Goal: Task Accomplishment & Management: Manage account settings

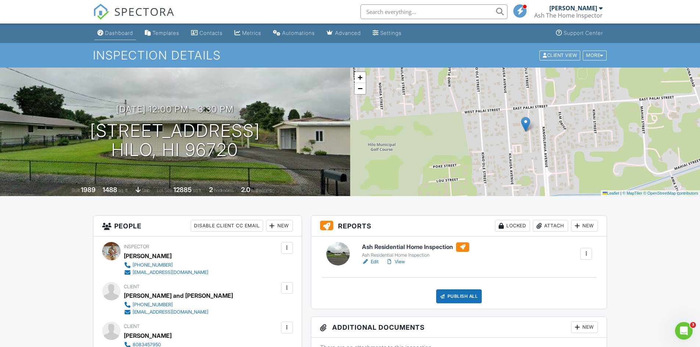
click at [117, 32] on div "Dashboard" at bounding box center [119, 33] width 28 height 6
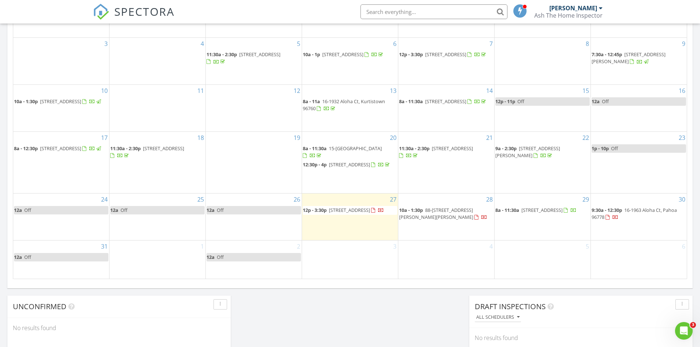
scroll to position [418, 0]
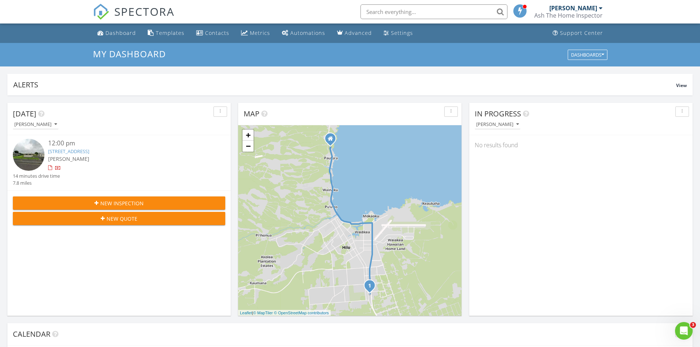
scroll to position [680, 711]
click at [120, 32] on div "Dashboard" at bounding box center [120, 32] width 30 height 7
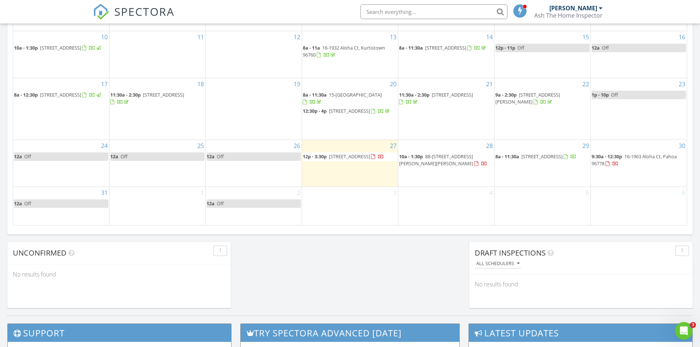
scroll to position [478, 0]
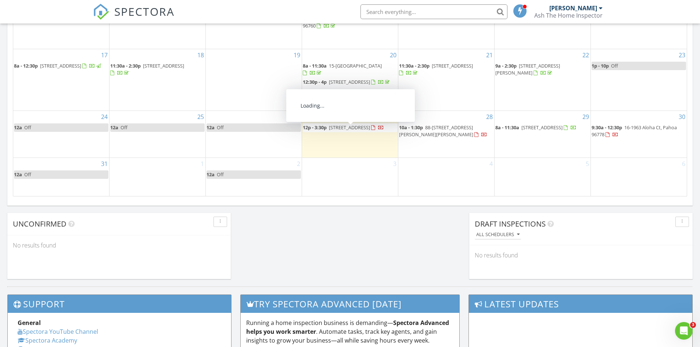
drag, startPoint x: 349, startPoint y: 135, endPoint x: 352, endPoint y: 131, distance: 5.1
click at [352, 131] on span "410 Olu St, Hilo 96720" at bounding box center [349, 127] width 41 height 7
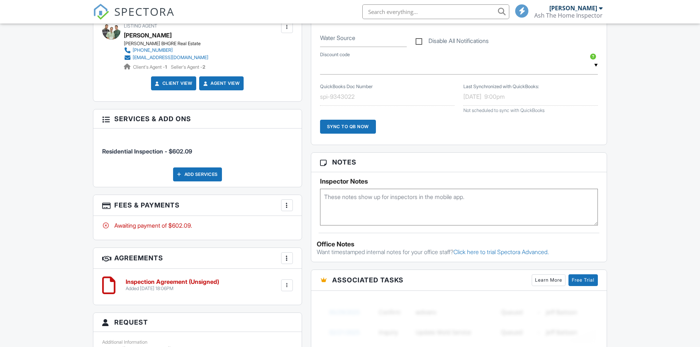
click at [428, 198] on textarea at bounding box center [459, 207] width 278 height 37
type textarea "LB 9628 garage hose bib"
click at [642, 222] on div "Dashboard Templates Contacts Metrics Automations Advanced Settings Support Cent…" at bounding box center [350, 247] width 700 height 1256
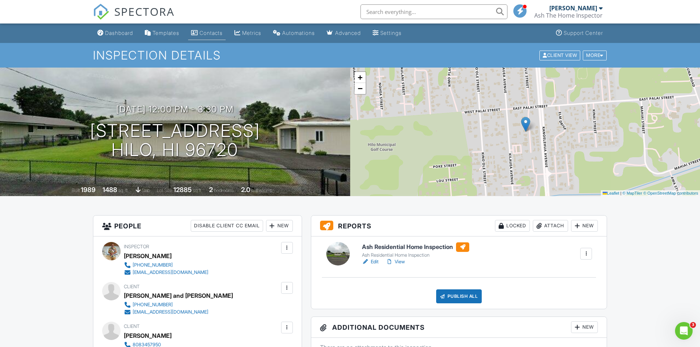
click at [205, 33] on div "Contacts" at bounding box center [211, 33] width 23 height 6
